Goal: Complete application form

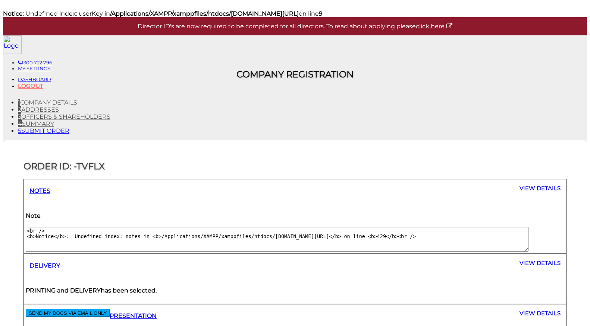
select select "Comb Binding"
select select "No"
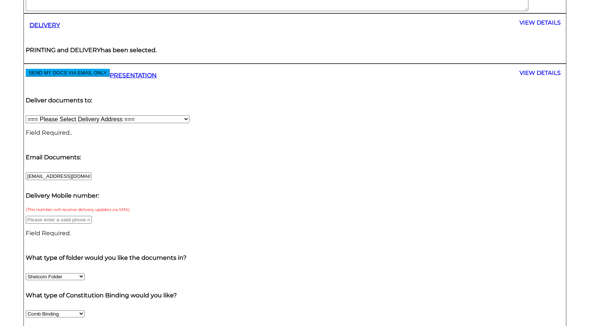
scroll to position [240, 0]
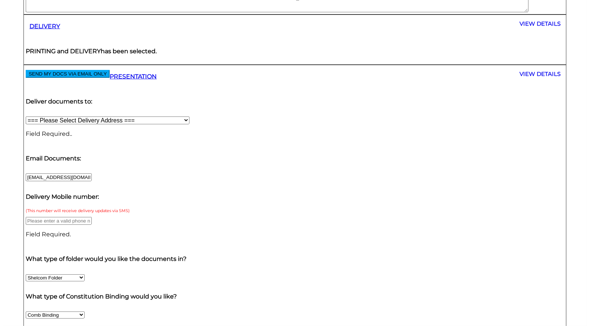
click at [189, 117] on select "=== Please Select Delivery Address === (User Address - [PERSON_NAME]) [STREET_A…" at bounding box center [108, 121] width 164 height 8
select select "0"
click at [189, 117] on select "=== Please Select Delivery Address === (User Address - [PERSON_NAME]) [STREET_A…" at bounding box center [108, 121] width 164 height 8
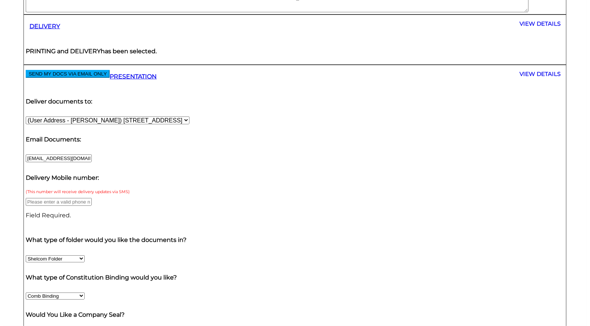
click at [92, 198] on input "text" at bounding box center [59, 202] width 66 height 8
type input "9999999999"
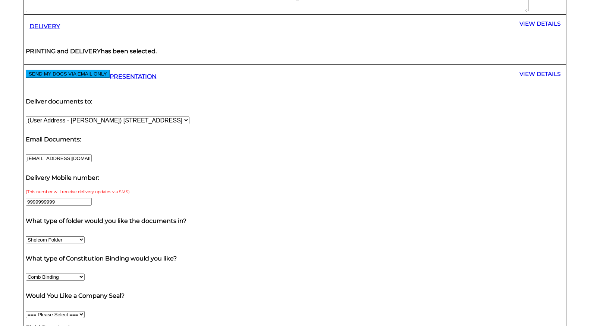
click at [228, 208] on div "What type of folder would you like the documents in?" at bounding box center [295, 221] width 542 height 27
click at [85, 237] on select "Shelcom Folder === Please Select === Shelcom Folder Client Supplied Folder No F…" at bounding box center [55, 240] width 59 height 7
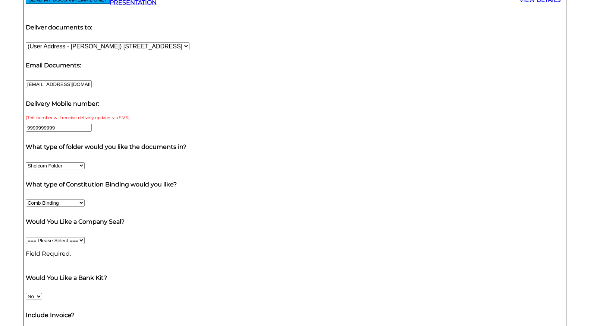
scroll to position [314, 0]
select select "000000122"
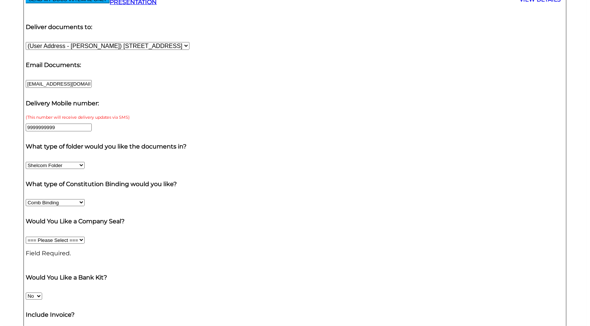
type input "[PERSON_NAME][EMAIL_ADDRESS][DOMAIN_NAME]"
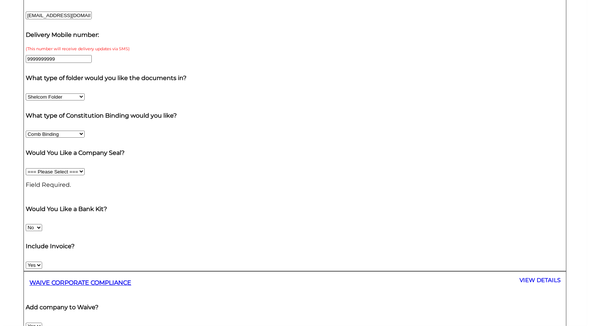
scroll to position [392, 0]
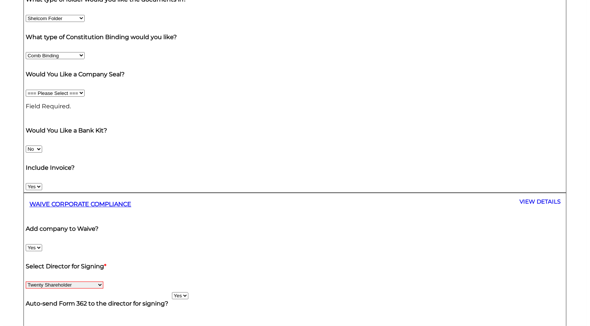
scroll to position [465, 0]
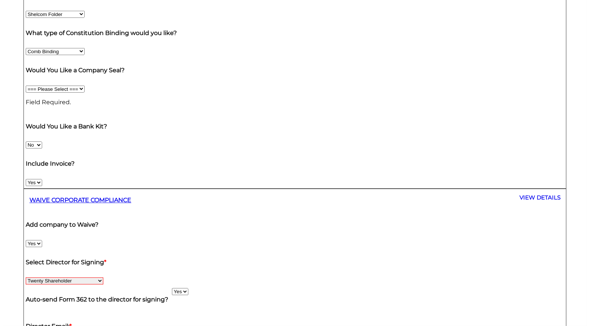
drag, startPoint x: 106, startPoint y: 104, endPoint x: 210, endPoint y: 102, distance: 104.0
copy b "Do you wish to use your credit card fr"
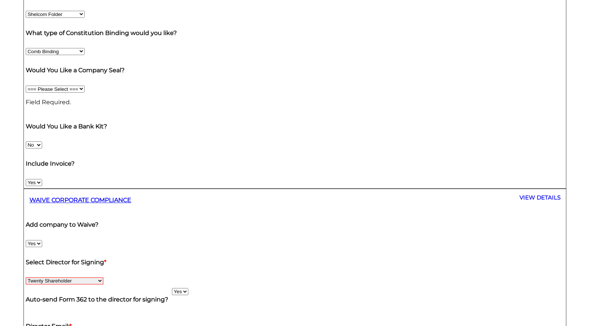
select select "Yes"
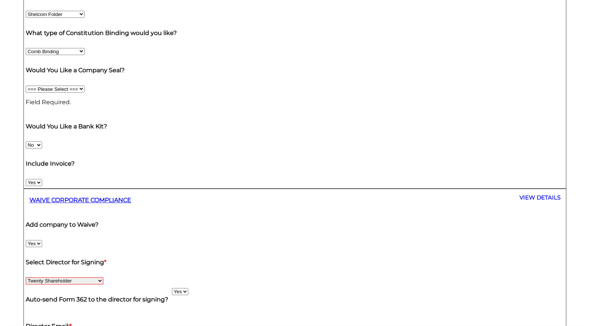
checkbox input "true"
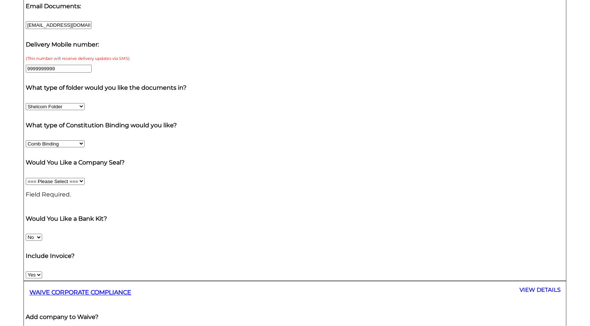
scroll to position [309, 0]
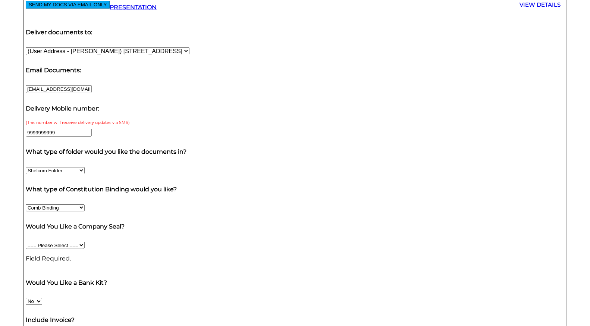
click at [85, 242] on select "=== Please Select === Fold Seal $50 No Seal" at bounding box center [55, 245] width 59 height 7
select select "50"
click at [85, 242] on select "=== Please Select === Fold Seal $50 No Seal" at bounding box center [55, 245] width 59 height 7
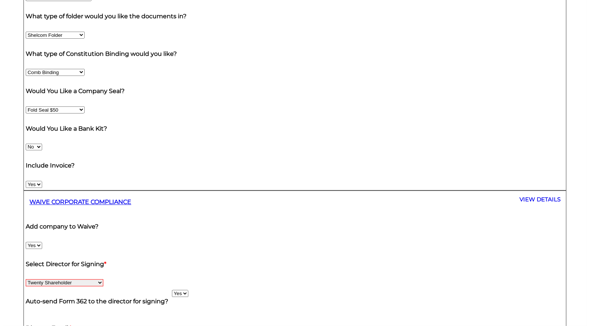
scroll to position [482, 0]
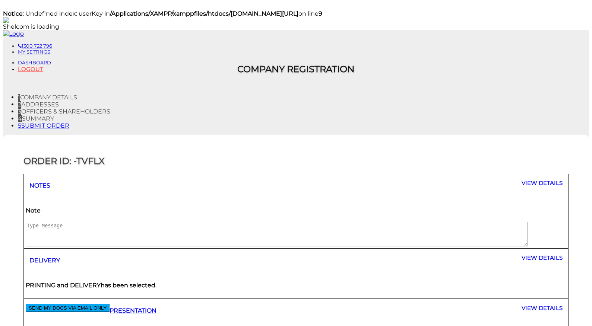
select select "Comb Binding"
select select "No"
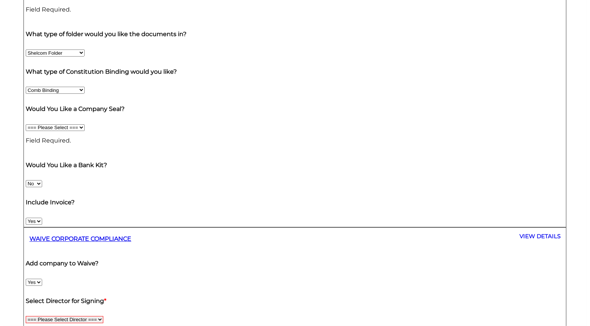
scroll to position [487, 0]
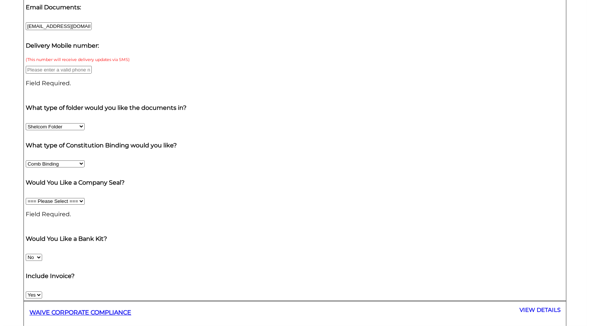
scroll to position [323, 0]
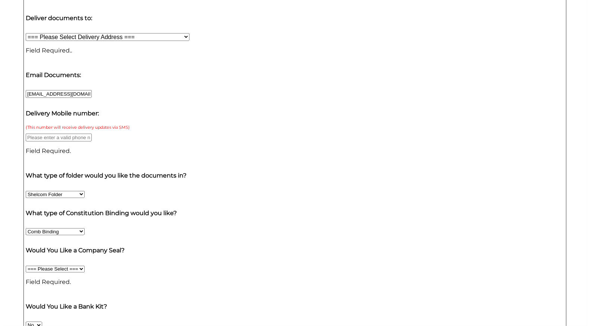
select select "000000122"
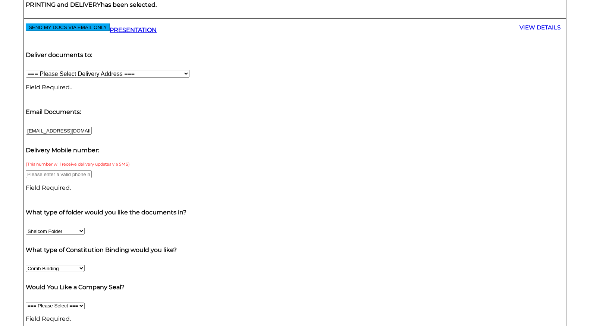
click at [85, 303] on select "=== Please Select === Fold Seal $50 No Seal" at bounding box center [55, 306] width 59 height 7
select select "0"
click at [85, 303] on select "=== Please Select === Fold Seal $50 No Seal" at bounding box center [55, 306] width 59 height 7
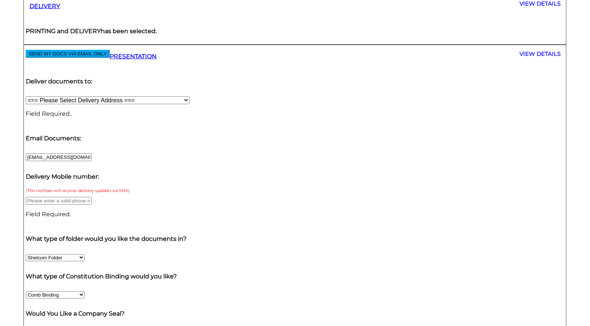
scroll to position [240, 0]
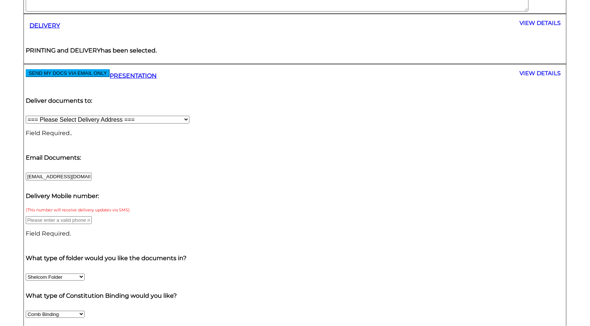
click at [189, 116] on select "=== Please Select Delivery Address === (User Address - [PERSON_NAME]) [STREET_A…" at bounding box center [108, 120] width 164 height 8
select select "0"
click at [189, 116] on select "=== Please Select Delivery Address === (User Address - [PERSON_NAME]) [STREET_A…" at bounding box center [108, 120] width 164 height 8
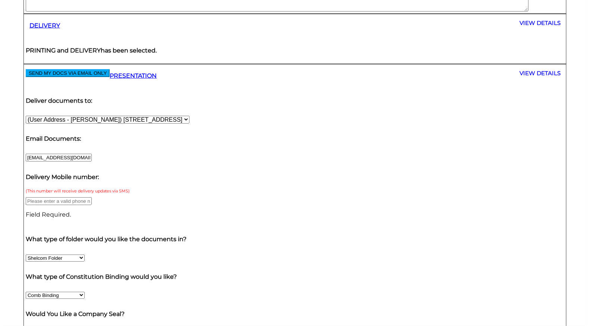
click at [273, 211] on p "Field Required." at bounding box center [295, 214] width 538 height 7
click at [92, 198] on input "text" at bounding box center [59, 202] width 66 height 8
type input "9999"
click at [409, 226] on div "What type of folder would you like the documents in? Shelcom Folder === Please …" at bounding box center [295, 245] width 542 height 38
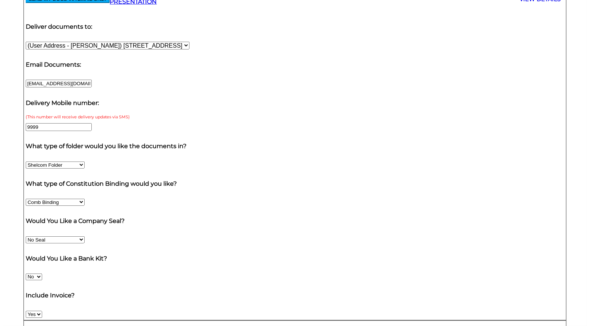
scroll to position [336, 0]
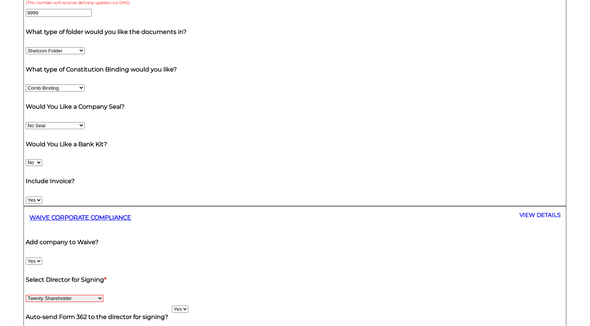
scroll to position [446, 0]
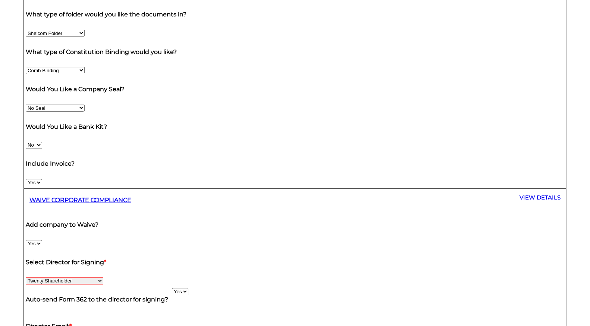
type input "[PERSON_NAME][EMAIL_ADDRESS][DOMAIN_NAME]"
select select "Yes"
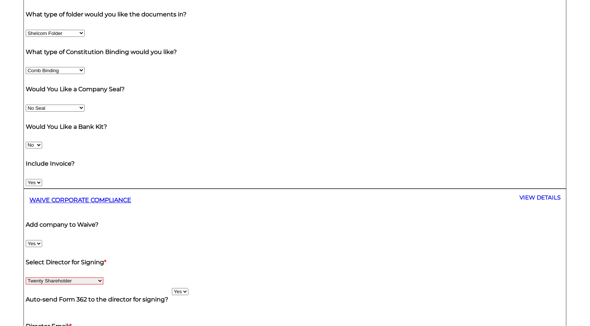
checkbox input "true"
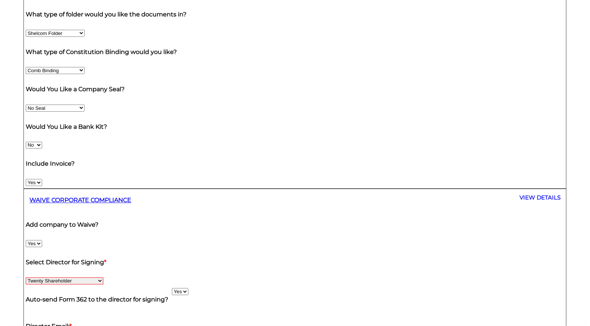
select select "Yes"
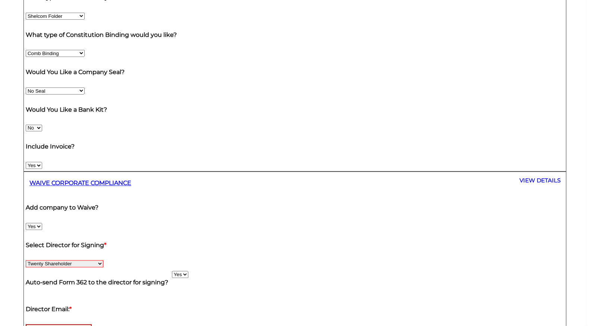
scroll to position [463, 0]
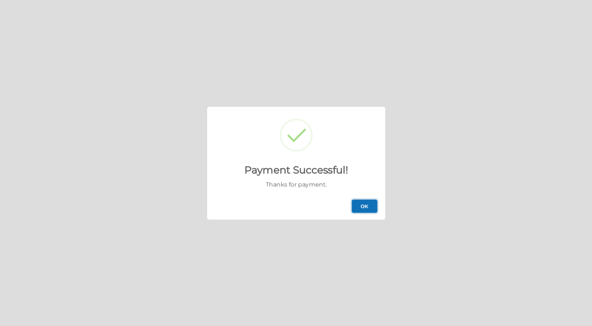
click at [367, 205] on button "OK" at bounding box center [365, 206] width 26 height 13
